Goal: Task Accomplishment & Management: Use online tool/utility

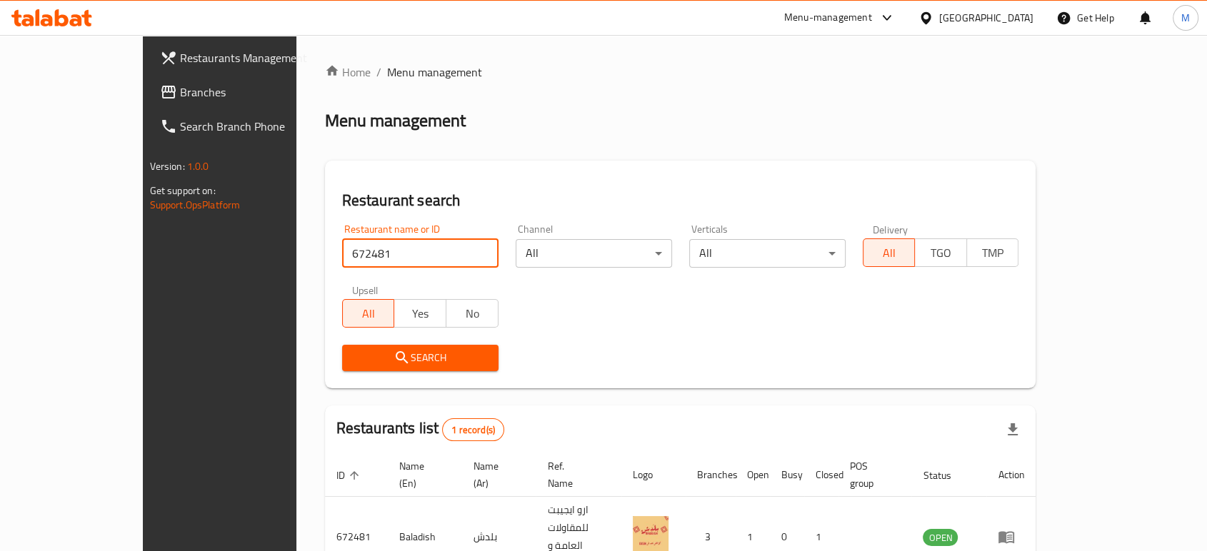
click at [369, 246] on input "672481" at bounding box center [420, 253] width 156 height 29
paste input "703463"
type input "703463"
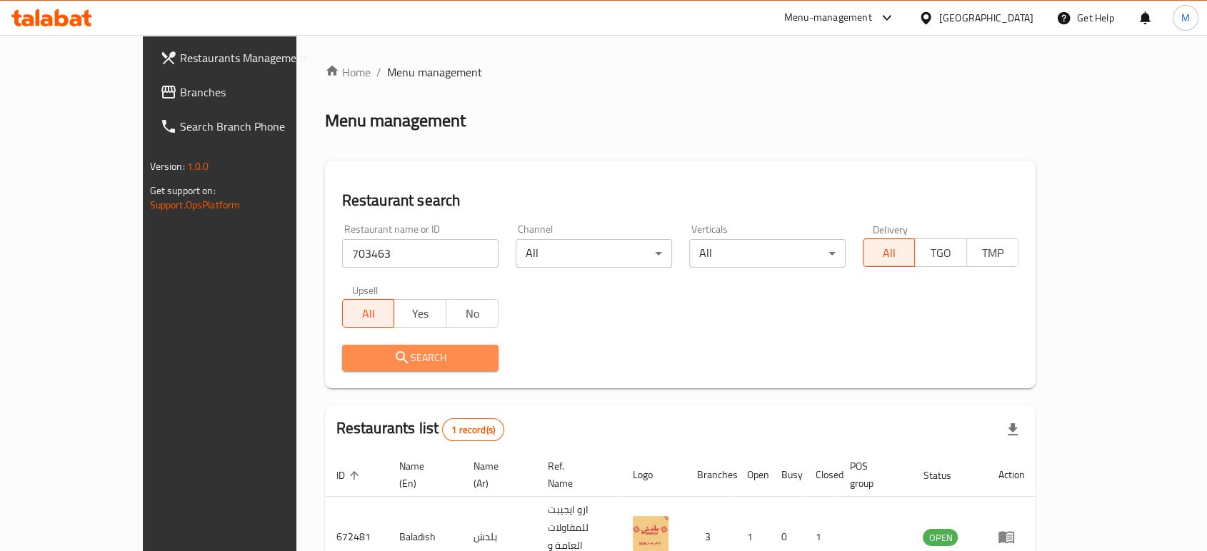
click at [353, 365] on span "Search" at bounding box center [420, 358] width 134 height 18
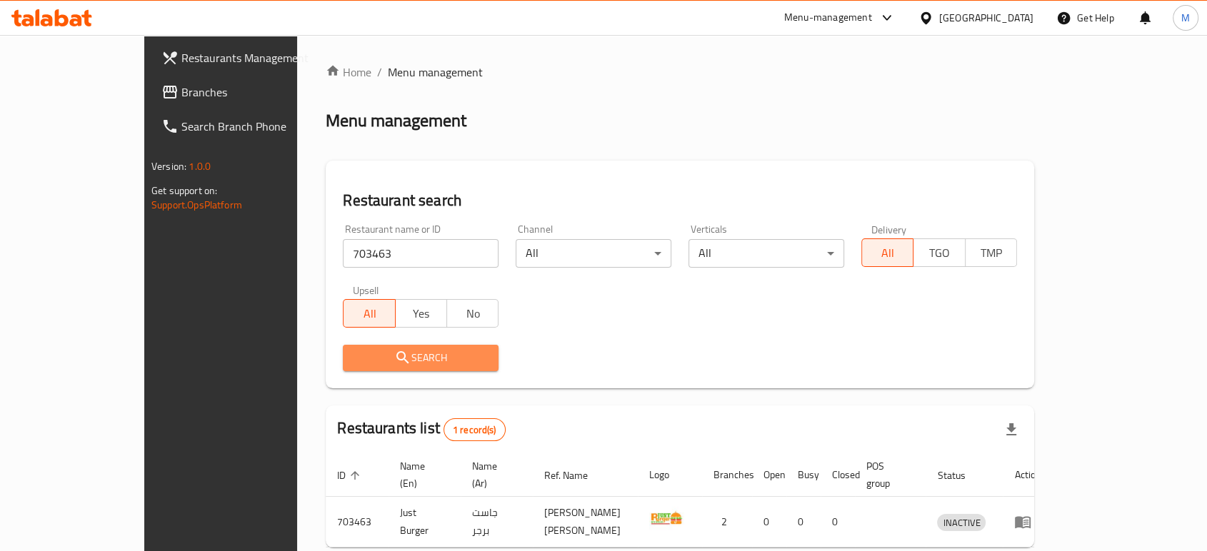
click at [354, 365] on span "Search" at bounding box center [420, 358] width 133 height 18
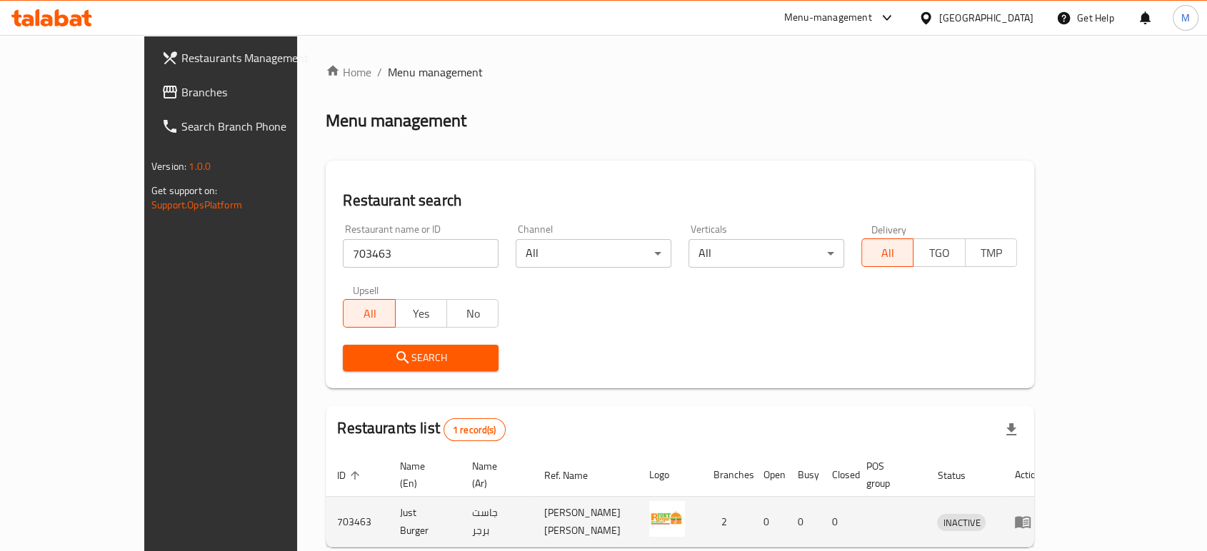
click at [1052, 515] on td "enhanced table" at bounding box center [1026, 522] width 49 height 51
click at [1031, 513] on icon "enhanced table" at bounding box center [1022, 521] width 17 height 17
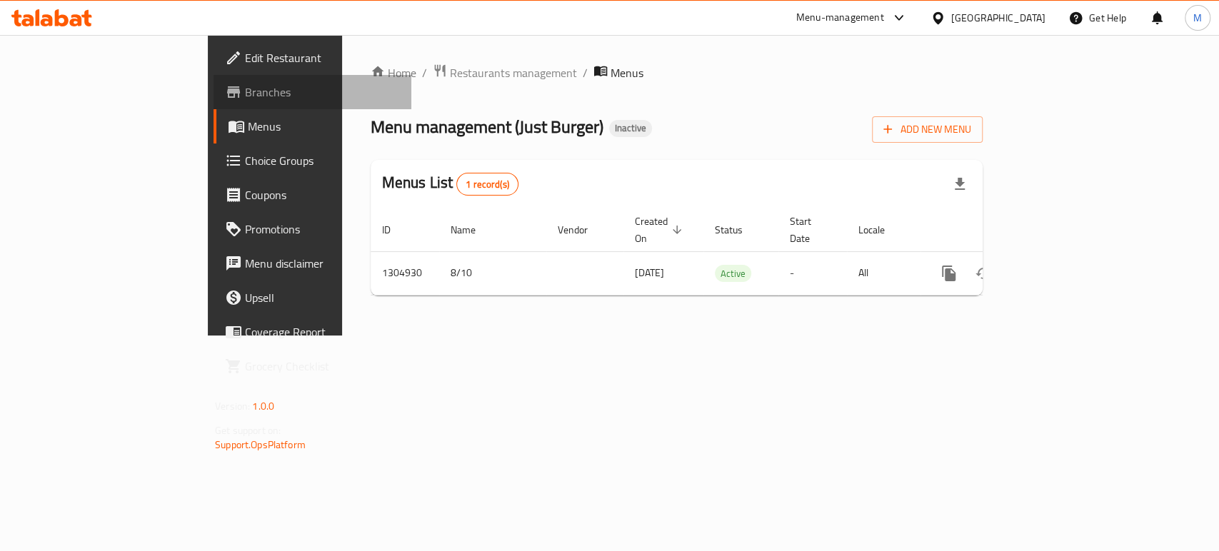
click at [245, 84] on span "Branches" at bounding box center [322, 92] width 155 height 17
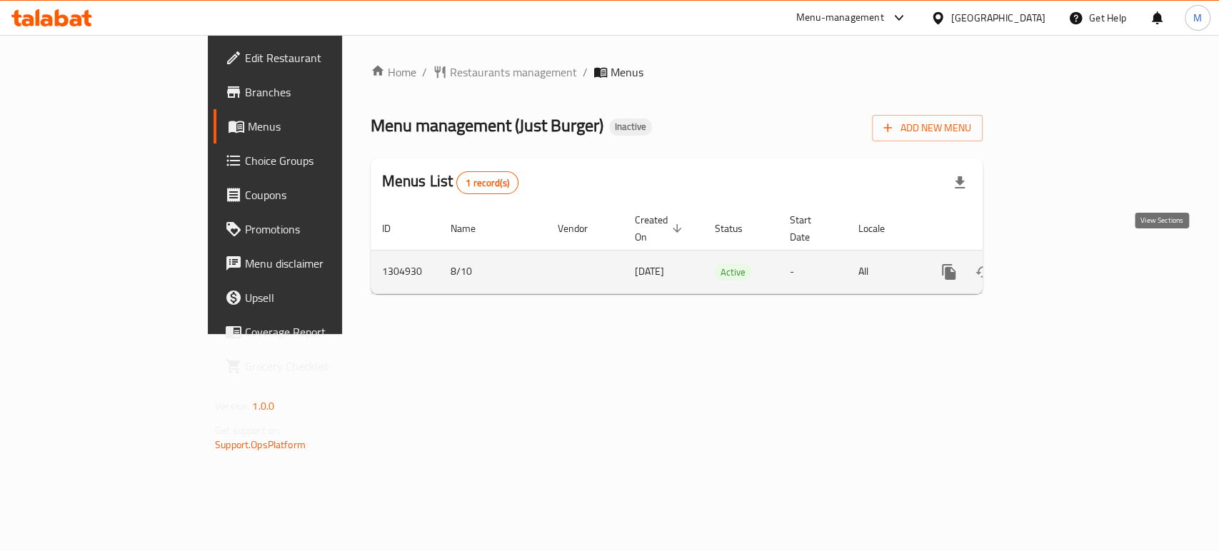
click at [1060, 263] on icon "enhanced table" at bounding box center [1051, 271] width 17 height 17
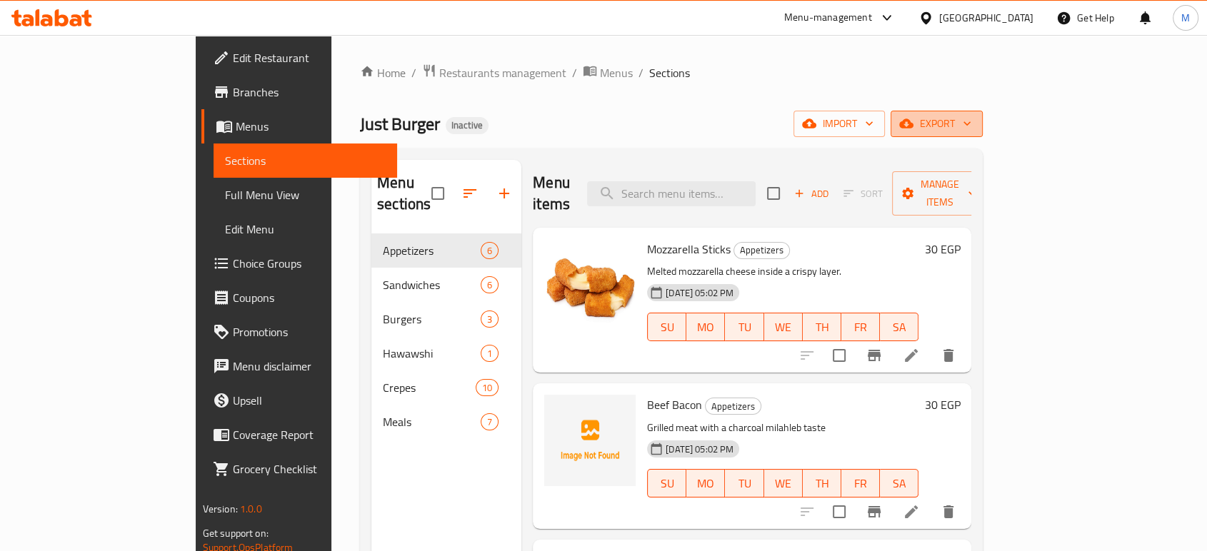
click at [971, 115] on span "export" at bounding box center [936, 124] width 69 height 18
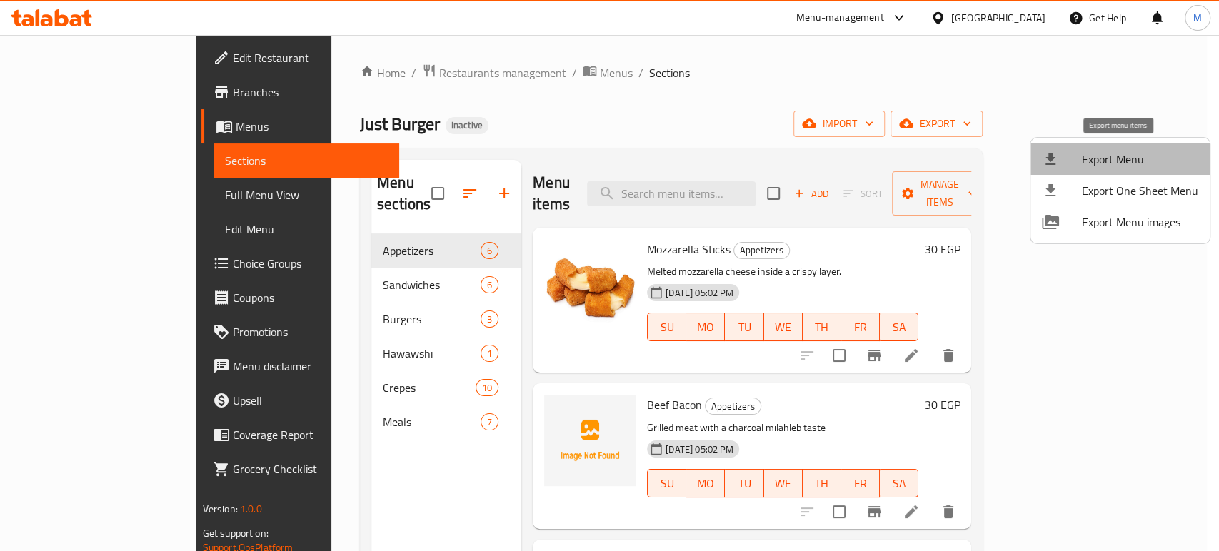
click at [1140, 163] on span "Export Menu" at bounding box center [1140, 159] width 116 height 17
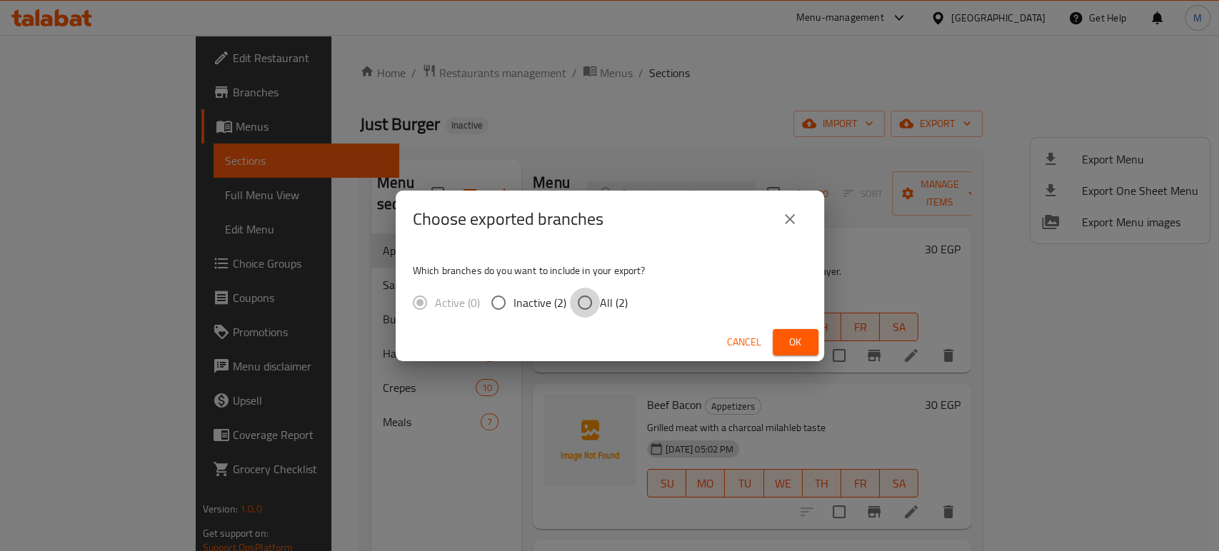
click at [588, 301] on input "All (2)" at bounding box center [585, 303] width 30 height 30
radio input "true"
click at [800, 341] on span "Ok" at bounding box center [795, 342] width 23 height 18
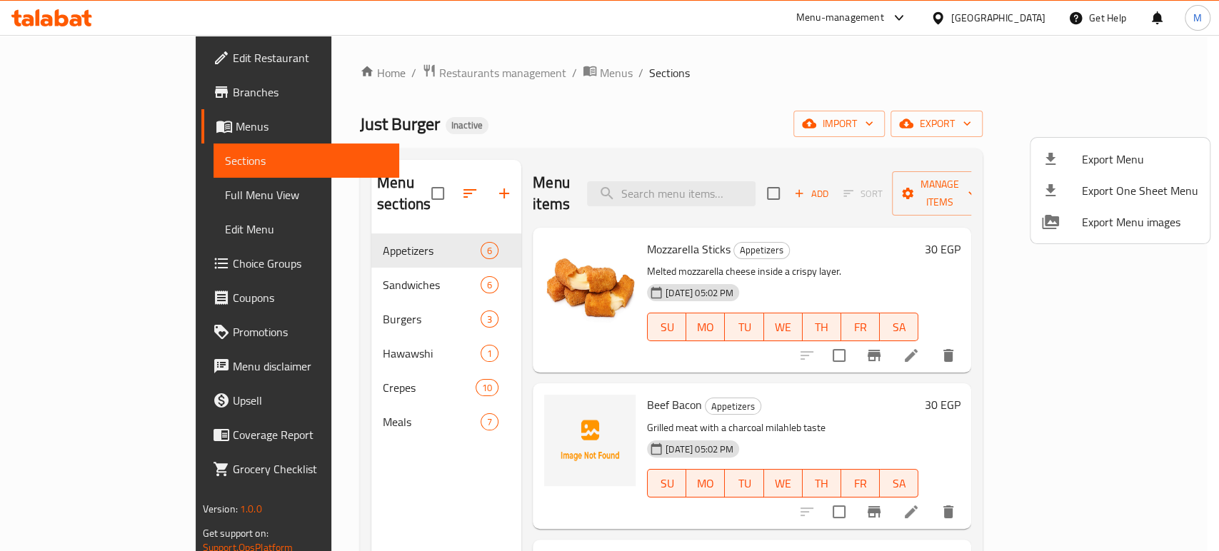
click at [66, 96] on div at bounding box center [609, 275] width 1219 height 551
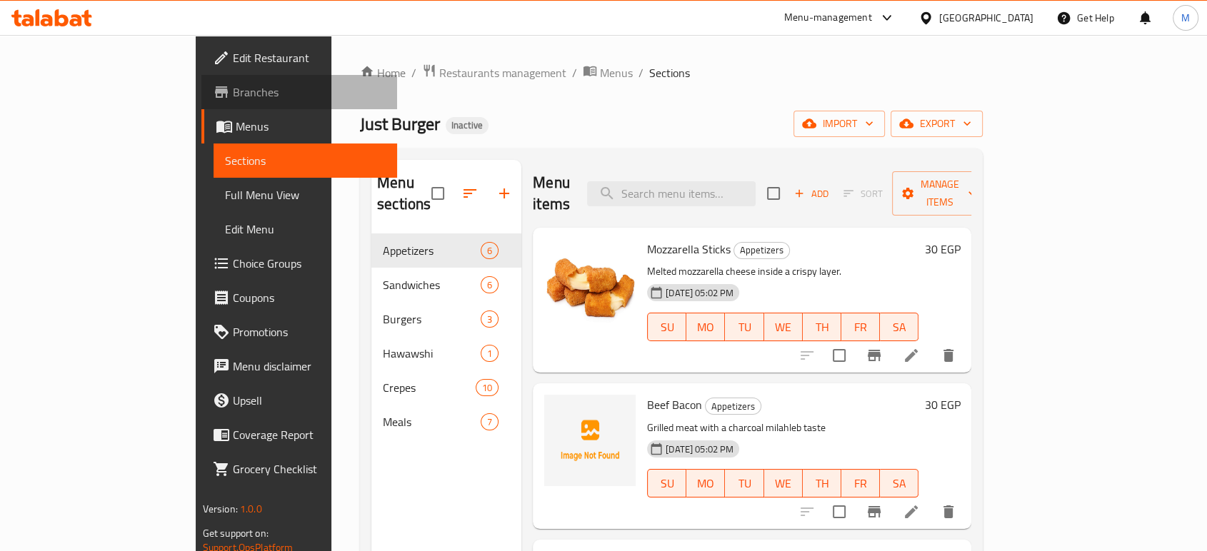
click at [233, 87] on span "Branches" at bounding box center [309, 92] width 153 height 17
